Goal: Find contact information: Obtain details needed to contact an individual or organization

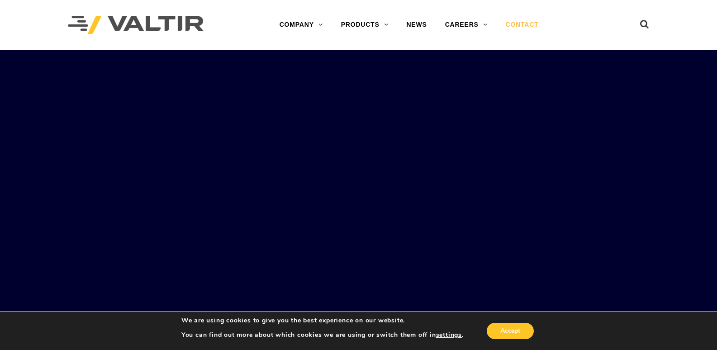
click at [513, 21] on link "CONTACT" at bounding box center [522, 25] width 51 height 18
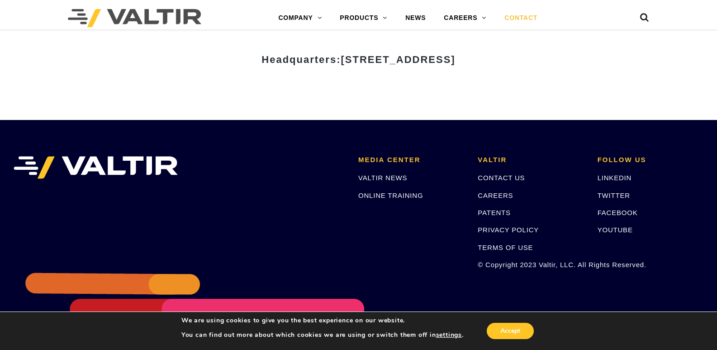
scroll to position [1252, 0]
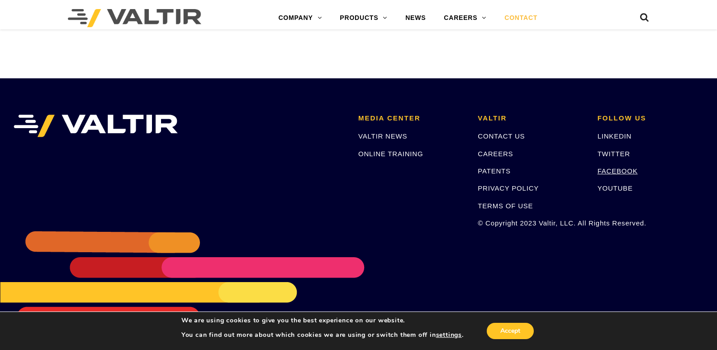
drag, startPoint x: 624, startPoint y: 168, endPoint x: 505, endPoint y: 129, distance: 125.2
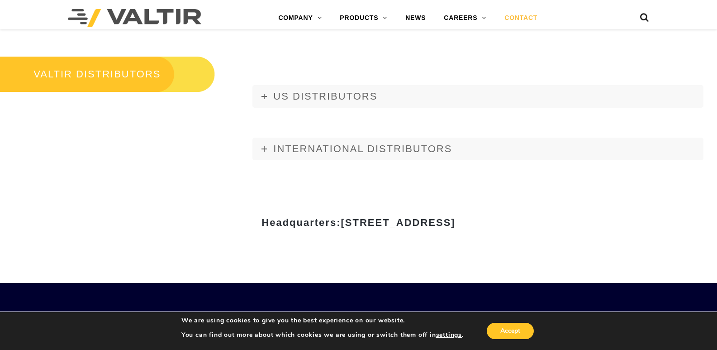
scroll to position [1026, 0]
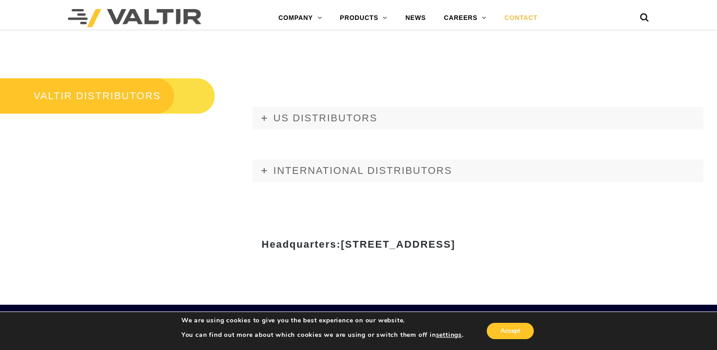
drag, startPoint x: 253, startPoint y: 243, endPoint x: 689, endPoint y: 243, distance: 435.8
copy span "15601 Dallas Parkway, Suite 525 | Addison, TX 75001"
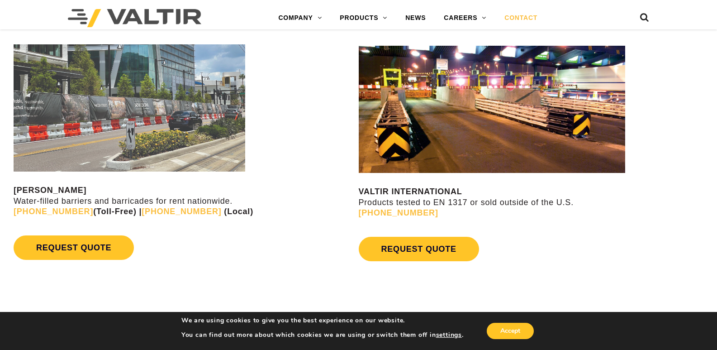
scroll to position [754, 0]
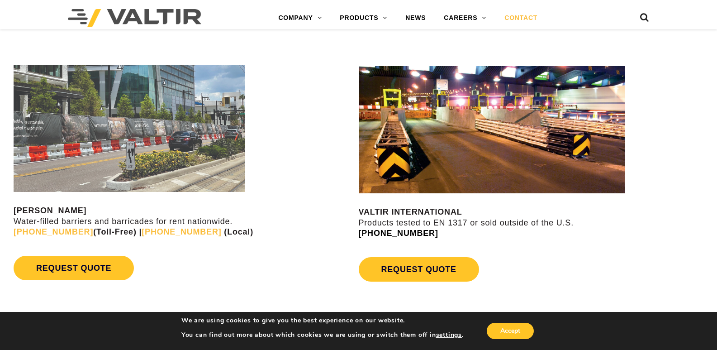
drag, startPoint x: 443, startPoint y: 234, endPoint x: 375, endPoint y: 234, distance: 67.4
click at [375, 234] on p "VALTIR INTERNATIONAL Products tested to EN 1317 or sold outside of the U.S. +1 …" at bounding box center [538, 223] width 359 height 32
copy link "214) 589-8140"
click at [235, 263] on div "REQUEST QUOTE" at bounding box center [185, 267] width 343 height 33
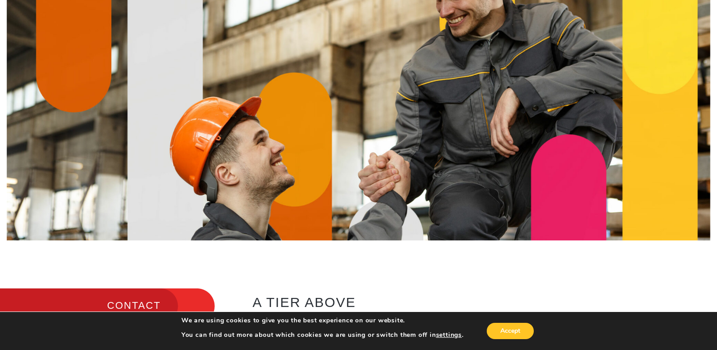
scroll to position [0, 0]
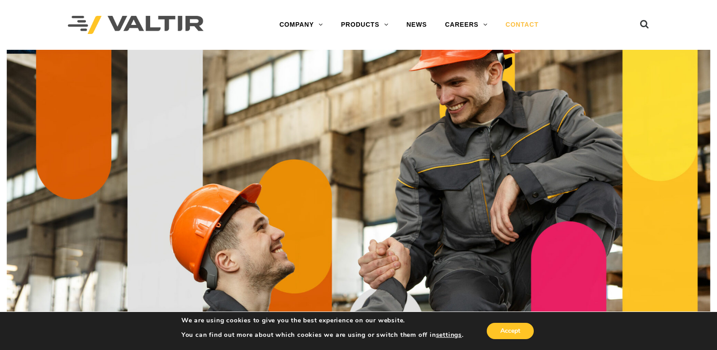
click at [155, 22] on img at bounding box center [136, 25] width 136 height 19
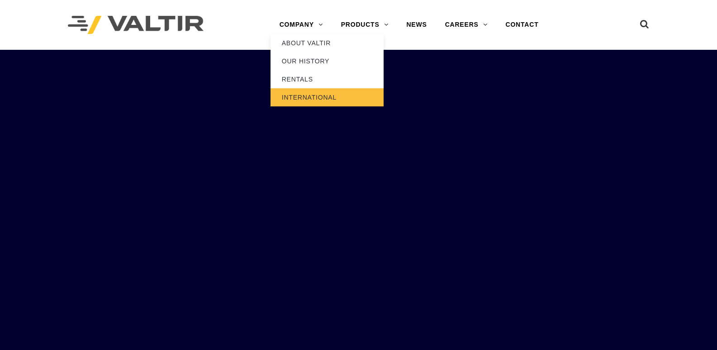
click at [286, 98] on link "INTERNATIONAL" at bounding box center [327, 97] width 113 height 18
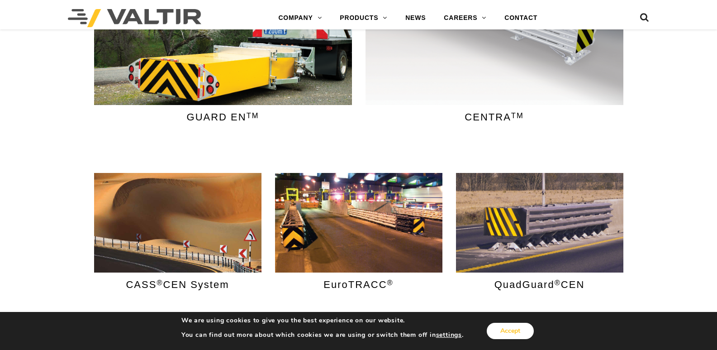
drag, startPoint x: 512, startPoint y: 329, endPoint x: 477, endPoint y: 317, distance: 37.5
click at [512, 329] on button "Accept" at bounding box center [510, 331] width 47 height 16
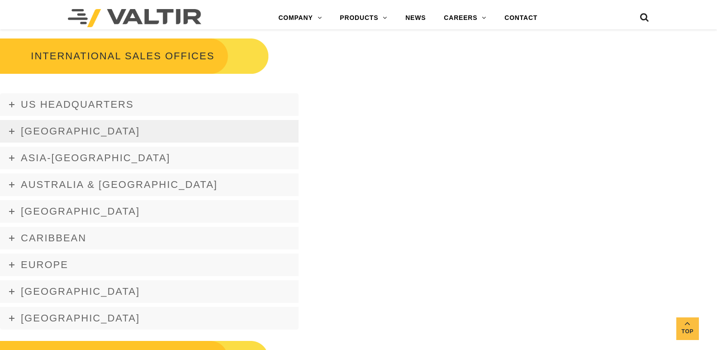
scroll to position [1333, 0]
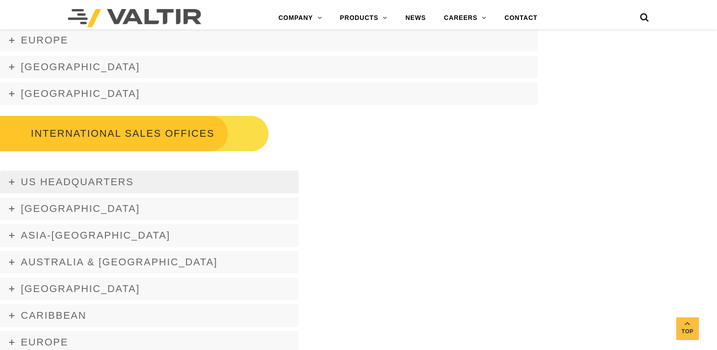
click at [144, 183] on link "US Headquarters" at bounding box center [149, 182] width 299 height 23
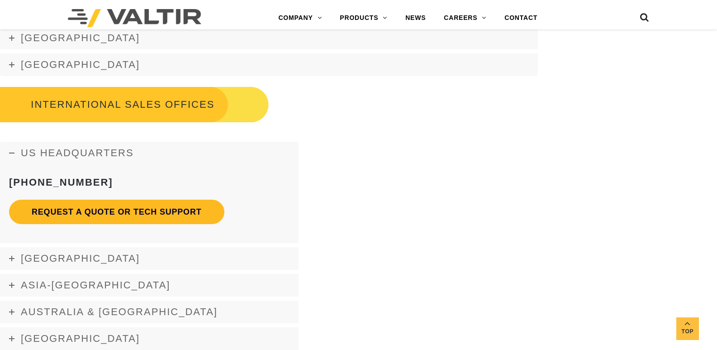
scroll to position [1379, 0]
